Goal: Task Accomplishment & Management: Manage account settings

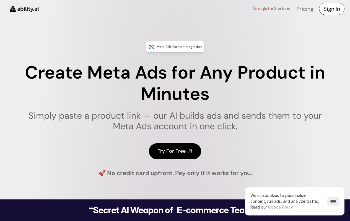
click at [340, 6] on link "Sign In" at bounding box center [331, 9] width 25 height 12
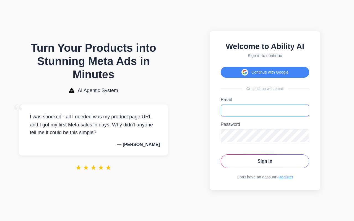
click at [250, 110] on input "Email" at bounding box center [265, 111] width 89 height 12
type input "**********"
click at [264, 168] on button "Sign In" at bounding box center [265, 161] width 89 height 14
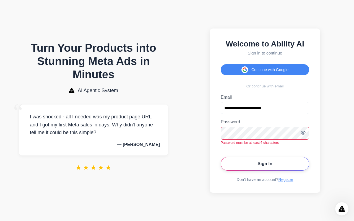
click at [249, 170] on button "Sign In" at bounding box center [265, 164] width 89 height 14
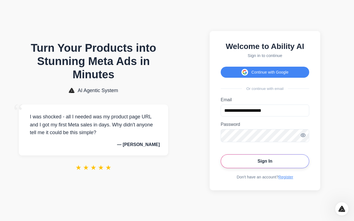
click at [256, 161] on button "Sign In" at bounding box center [265, 161] width 89 height 14
click at [278, 72] on button "Continue with Google" at bounding box center [265, 72] width 89 height 11
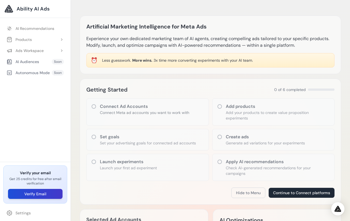
drag, startPoint x: 49, startPoint y: 193, endPoint x: 48, endPoint y: 190, distance: 3.1
click at [48, 193] on button "Verify Email" at bounding box center [35, 194] width 55 height 10
click at [94, 105] on icon at bounding box center [94, 107] width 6 height 6
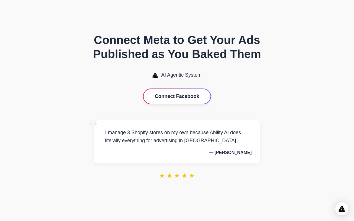
click at [177, 89] on button "Connect Facebook" at bounding box center [177, 96] width 67 height 15
